Goal: Task Accomplishment & Management: Manage account settings

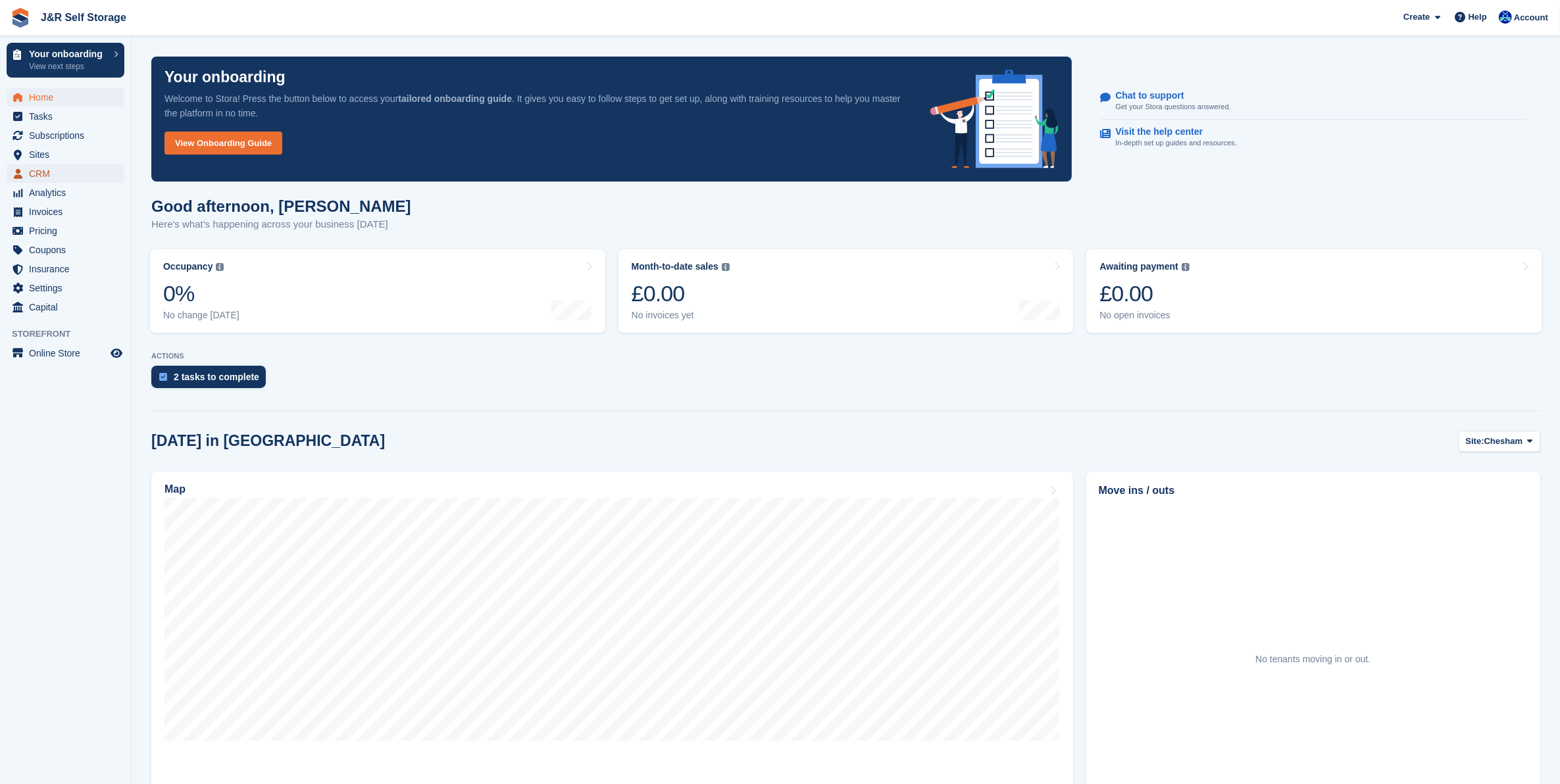
click at [43, 174] on span "CRM" at bounding box center [68, 173] width 79 height 18
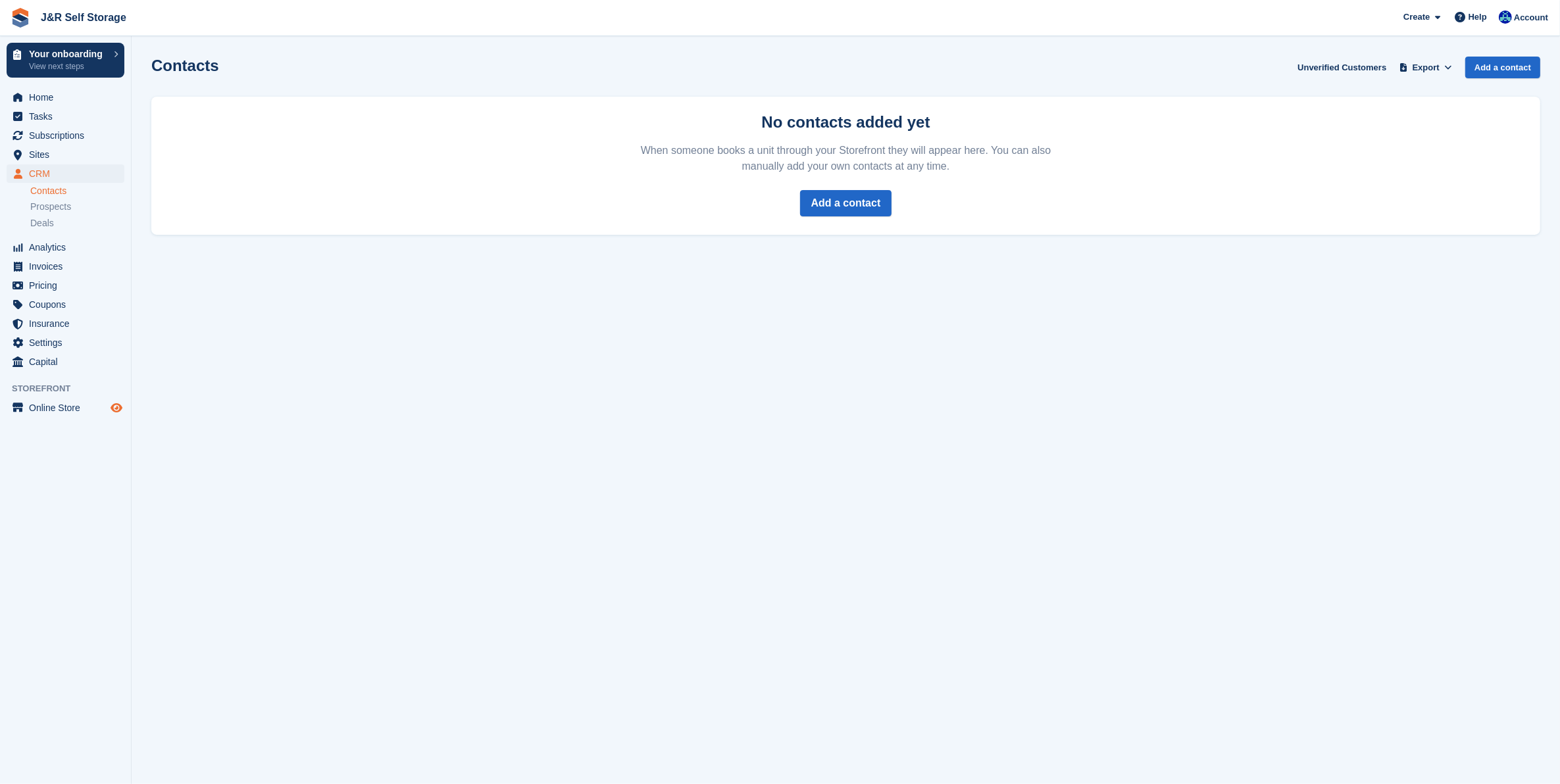
click at [116, 405] on icon "Preview store" at bounding box center [116, 408] width 12 height 10
click at [43, 342] on span "Settings" at bounding box center [68, 342] width 79 height 18
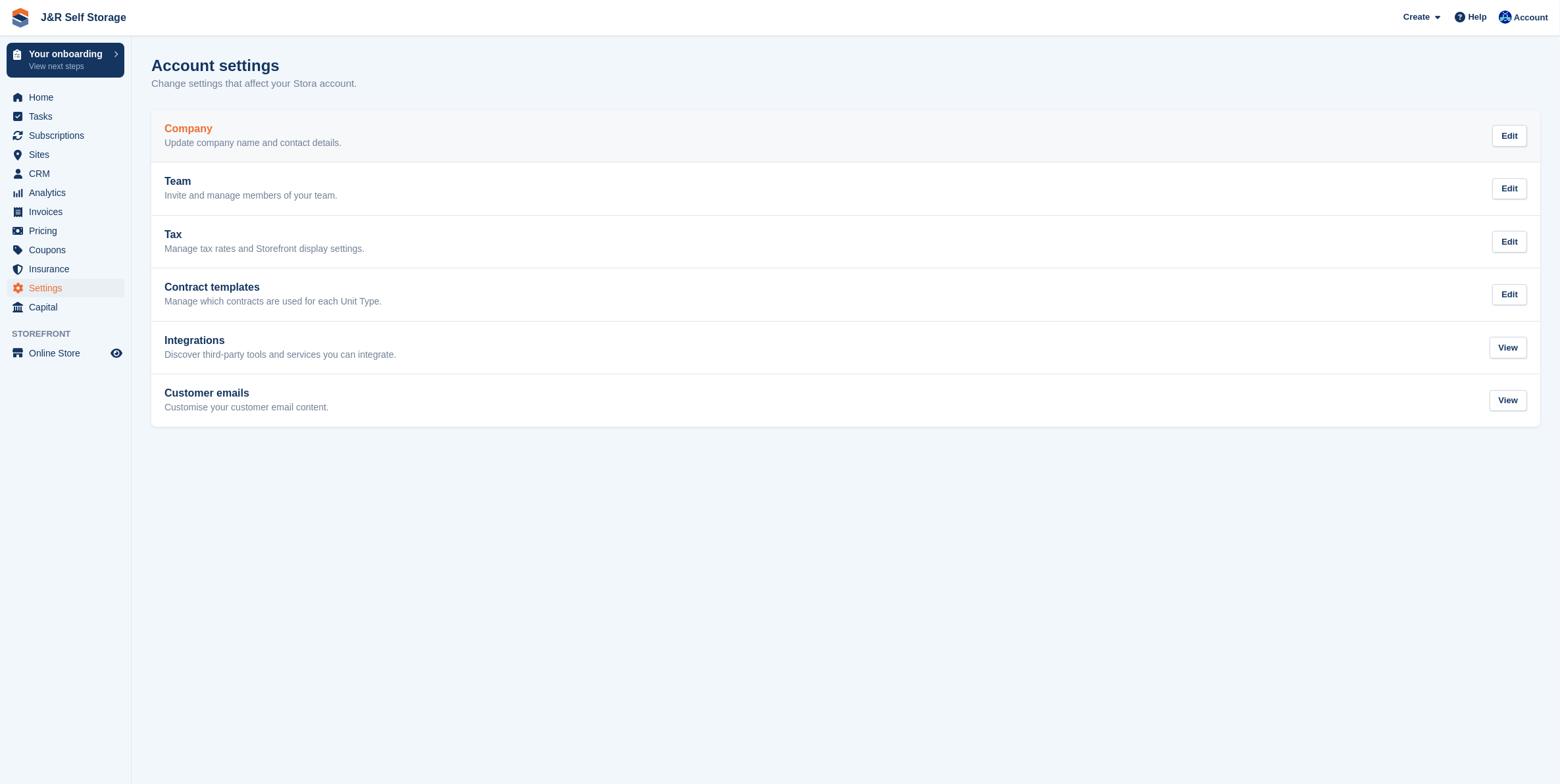
click at [268, 142] on p "Update company name and contact details." at bounding box center [253, 143] width 177 height 12
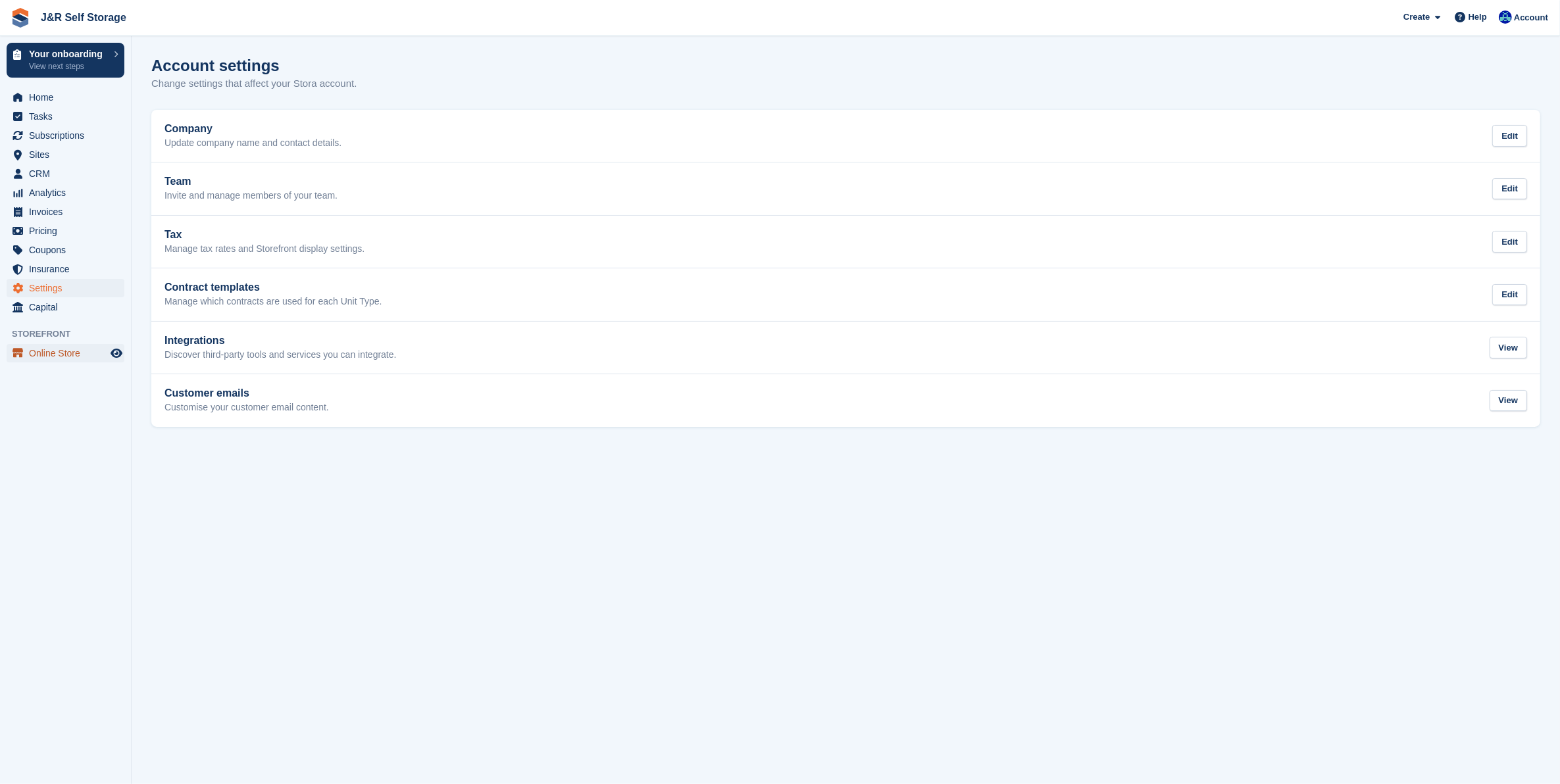
click at [70, 354] on span "Online Store" at bounding box center [68, 353] width 79 height 18
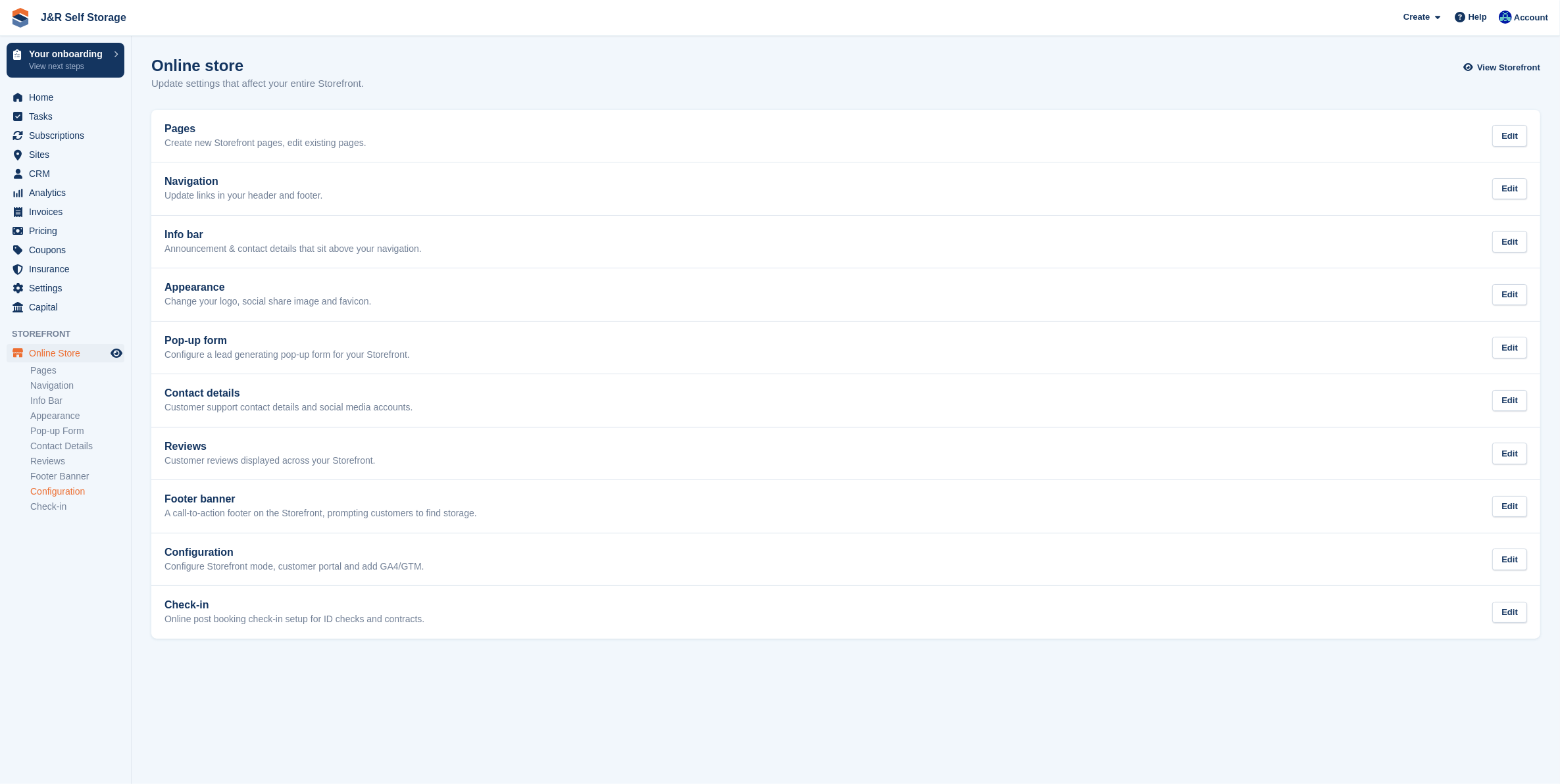
click at [70, 493] on link "Configuration" at bounding box center [77, 492] width 94 height 12
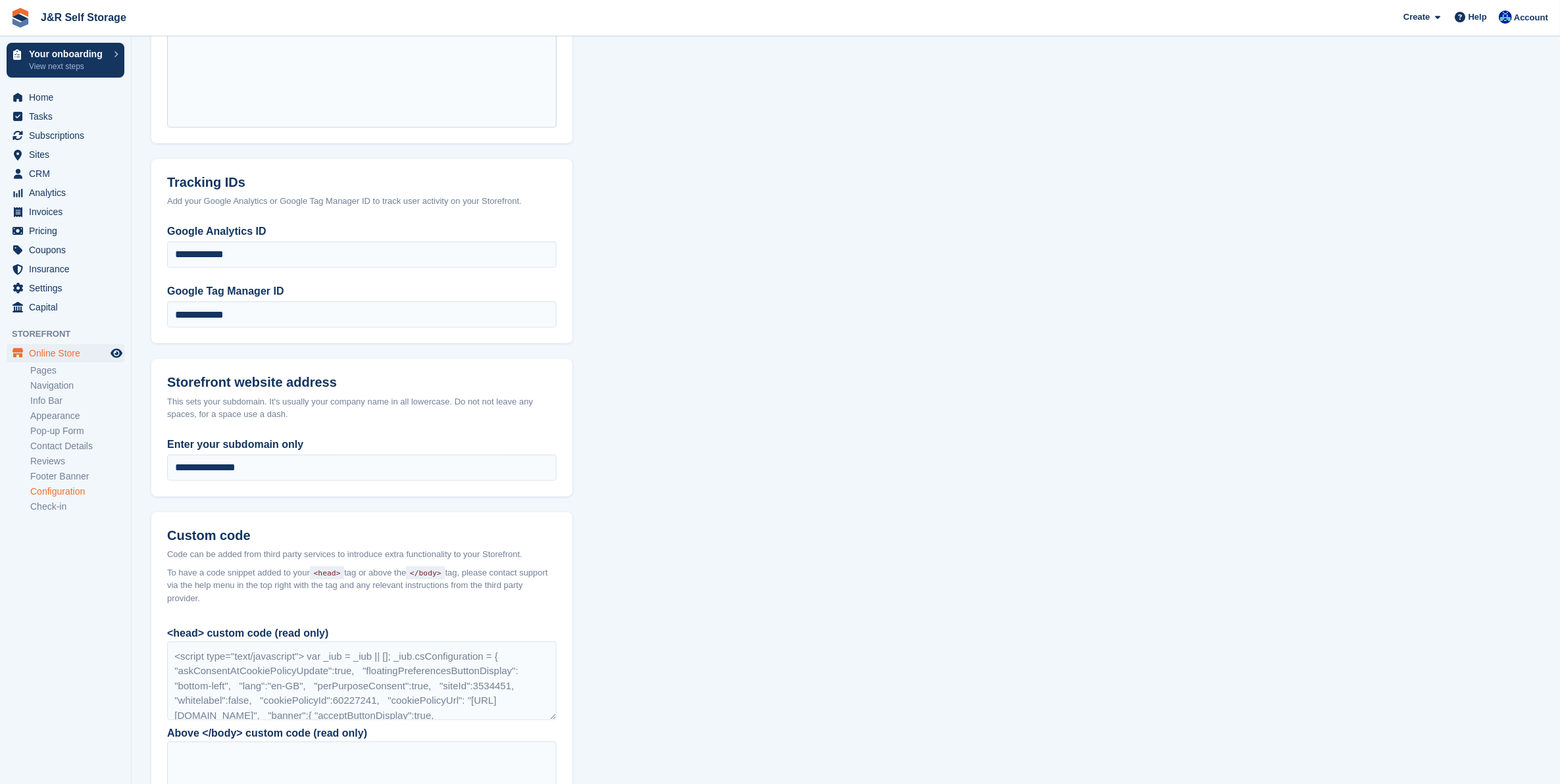
scroll to position [657, 0]
click at [296, 464] on input "**********" at bounding box center [362, 466] width 389 height 26
drag, startPoint x: 296, startPoint y: 464, endPoint x: 142, endPoint y: 465, distance: 154.0
click at [142, 465] on section "Configuration Connect your domain Get your website domain or subdomain set up f…" at bounding box center [845, 128] width 1428 height 1570
